Goal: Contribute content: Add original content to the website for others to see

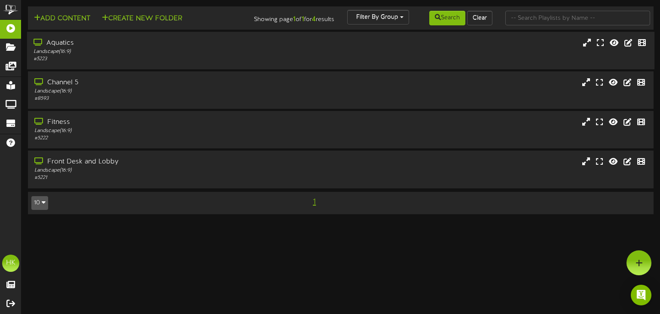
click at [52, 46] on div "Aquatics" at bounding box center [158, 43] width 248 height 10
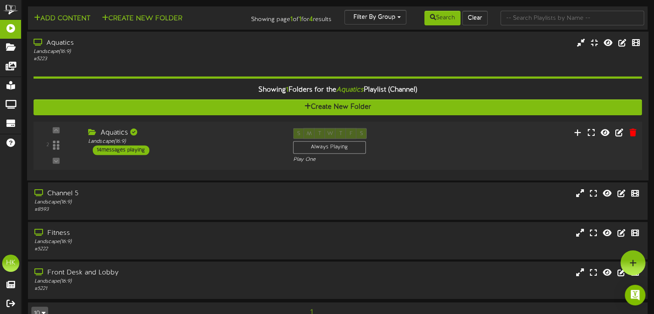
click at [133, 150] on div "14 messages playing" at bounding box center [120, 149] width 57 height 9
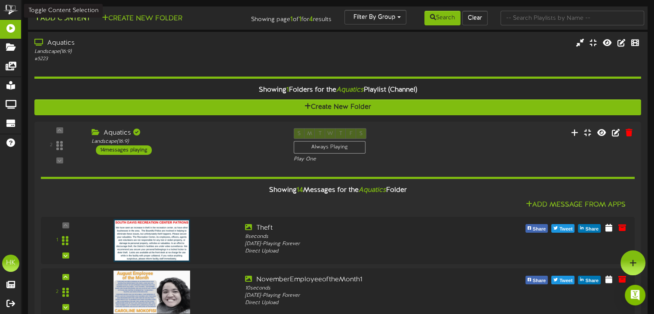
click at [66, 16] on button "Add Content" at bounding box center [61, 18] width 61 height 11
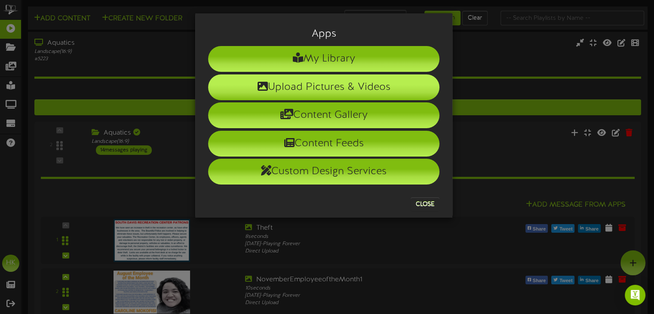
click at [306, 86] on li "Upload Pictures & Videos" at bounding box center [323, 87] width 231 height 26
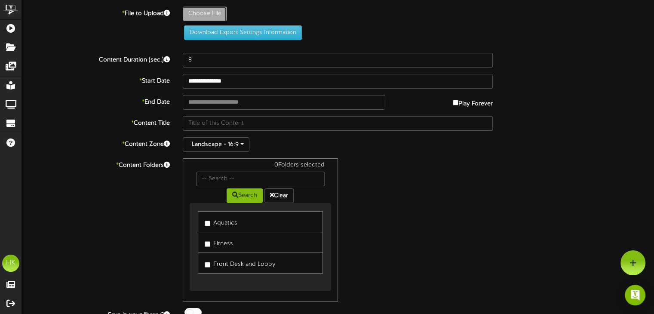
type input "**********"
type input "Multi-PurposeGymClosedscreen"
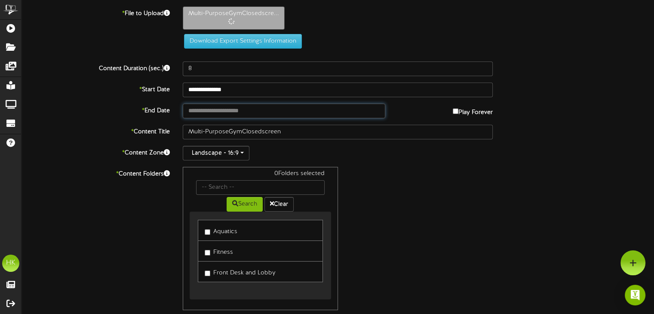
click at [196, 107] on input "text" at bounding box center [284, 111] width 202 height 15
type input "**********"
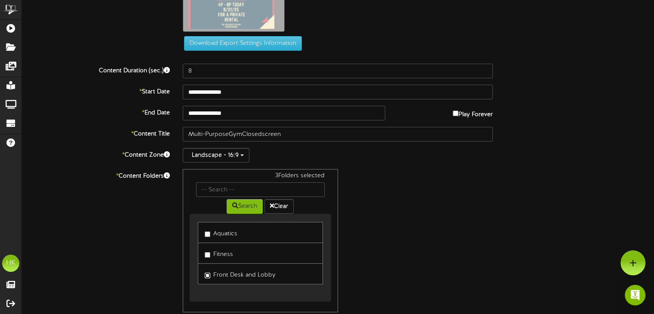
scroll to position [80, 0]
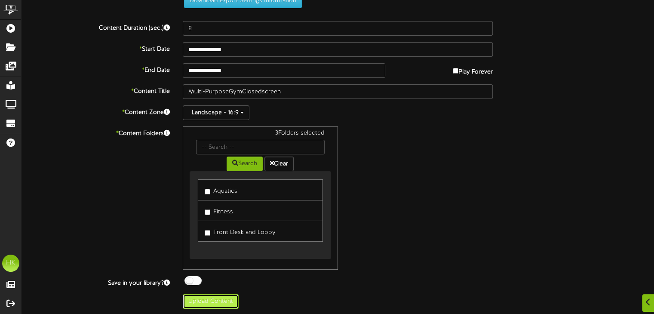
click at [203, 298] on button "Upload Content" at bounding box center [211, 301] width 56 height 15
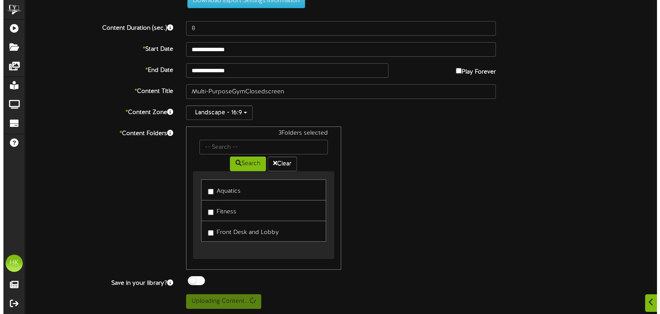
scroll to position [0, 0]
